Goal: Information Seeking & Learning: Learn about a topic

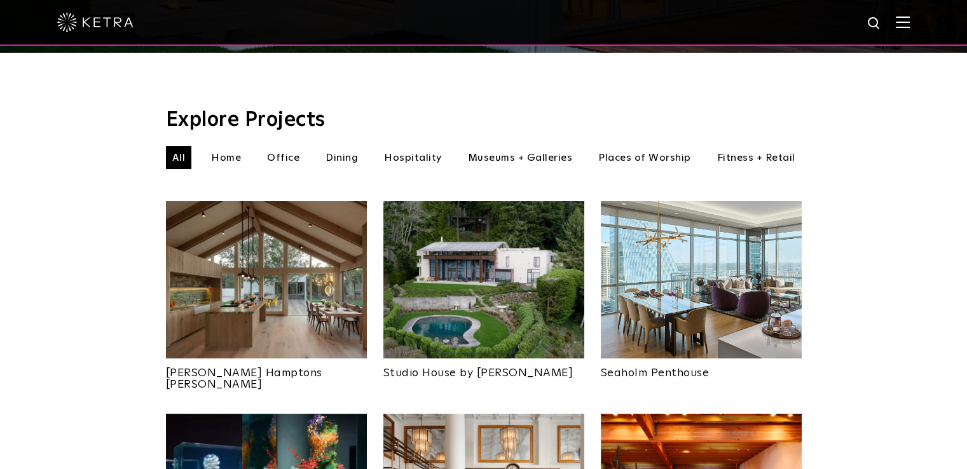
scroll to position [445, 0]
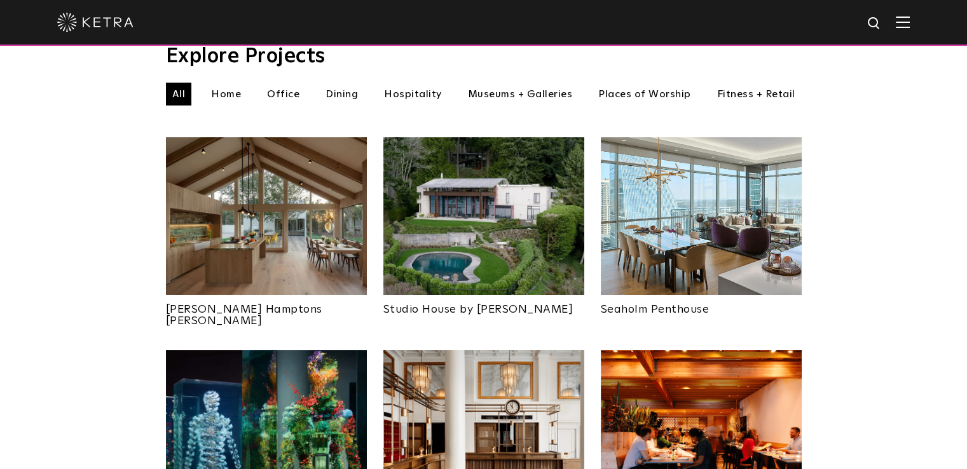
click at [280, 295] on link "[PERSON_NAME] Hamptons [PERSON_NAME]" at bounding box center [266, 311] width 201 height 32
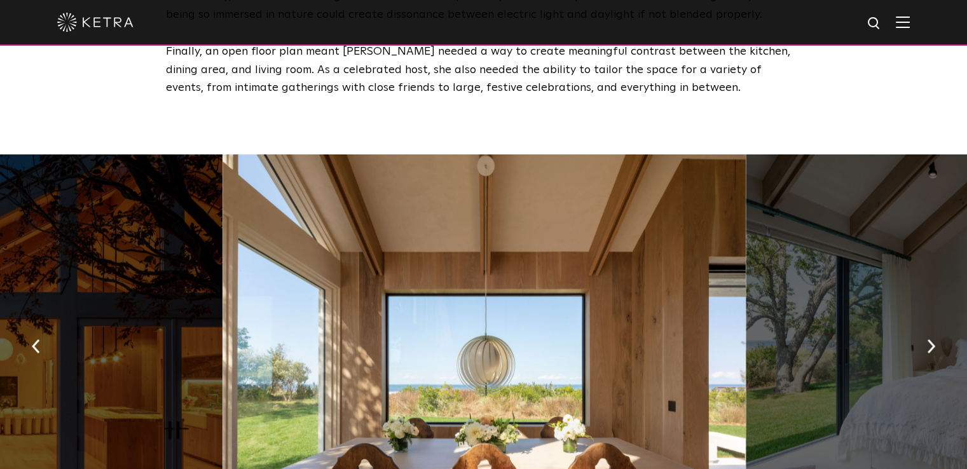
scroll to position [1866, 0]
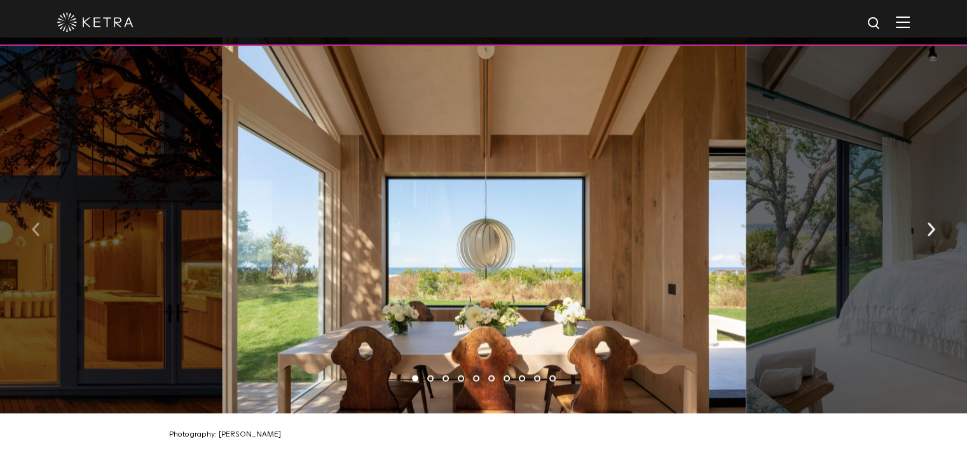
click at [34, 223] on img "button" at bounding box center [36, 230] width 8 height 14
drag, startPoint x: 279, startPoint y: 229, endPoint x: 533, endPoint y: 232, distance: 254.4
click at [472, 230] on div at bounding box center [485, 225] width 524 height 375
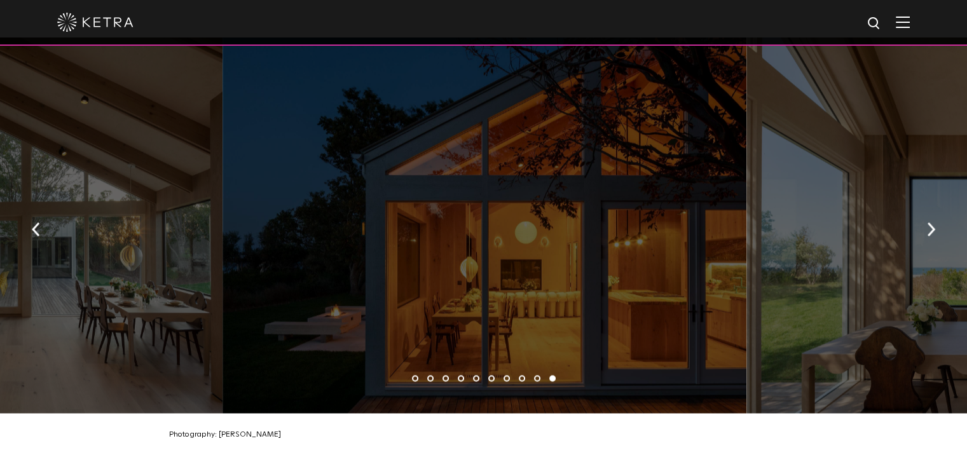
drag, startPoint x: 283, startPoint y: 234, endPoint x: 576, endPoint y: 234, distance: 293.1
click at [539, 234] on div at bounding box center [485, 225] width 524 height 375
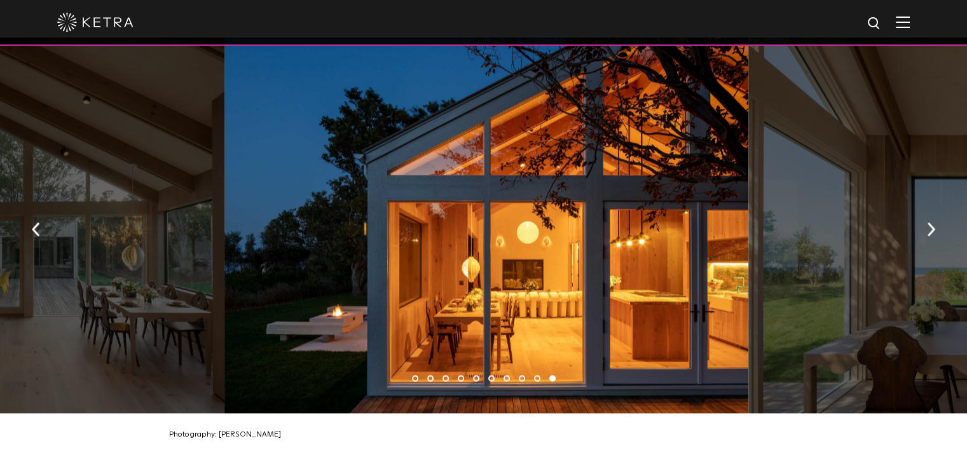
click at [537, 237] on div at bounding box center [486, 225] width 524 height 375
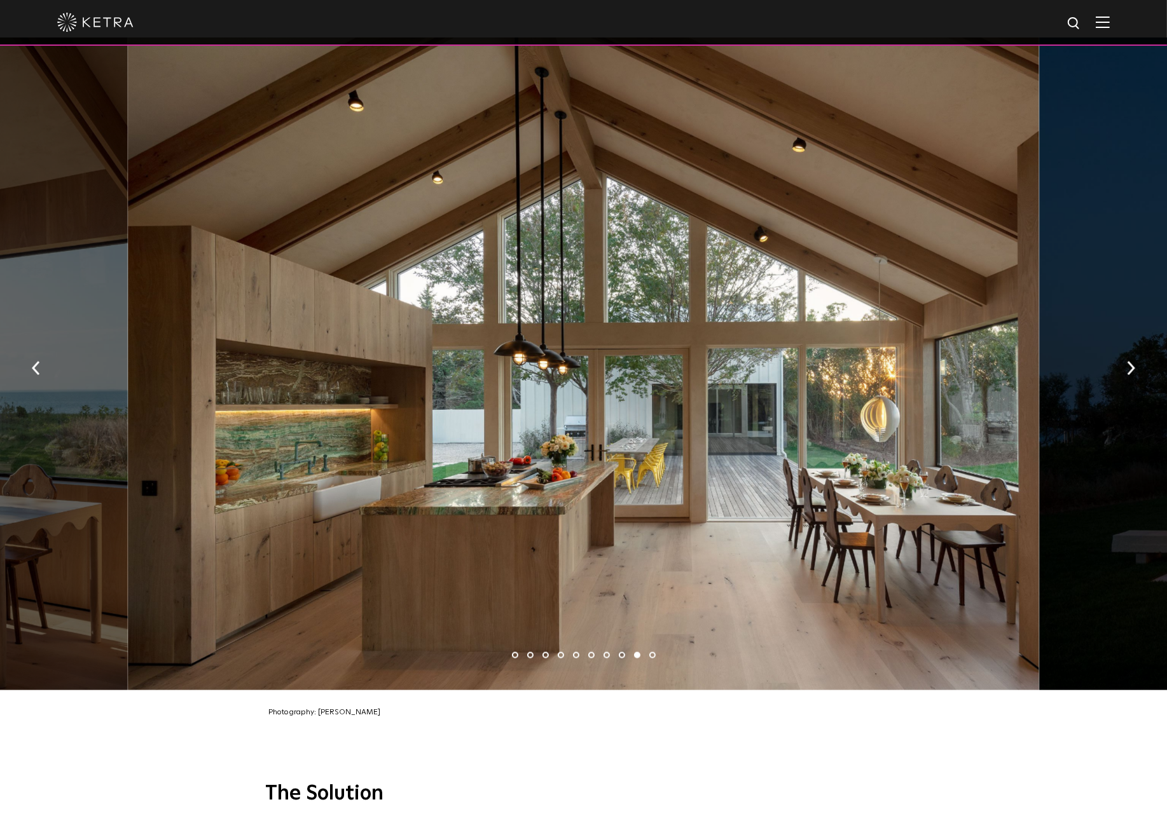
click at [926, 112] on div at bounding box center [583, 364] width 911 height 653
